Goal: Task Accomplishment & Management: Manage account settings

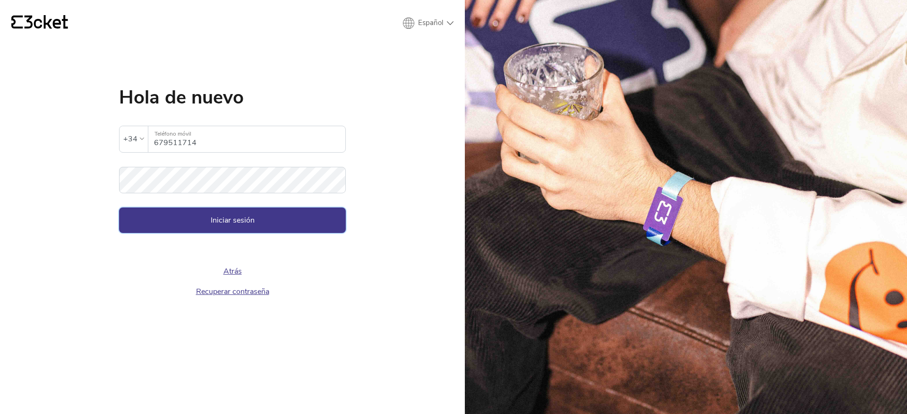
click at [271, 211] on button "Iniciar sesión" at bounding box center [232, 220] width 227 height 26
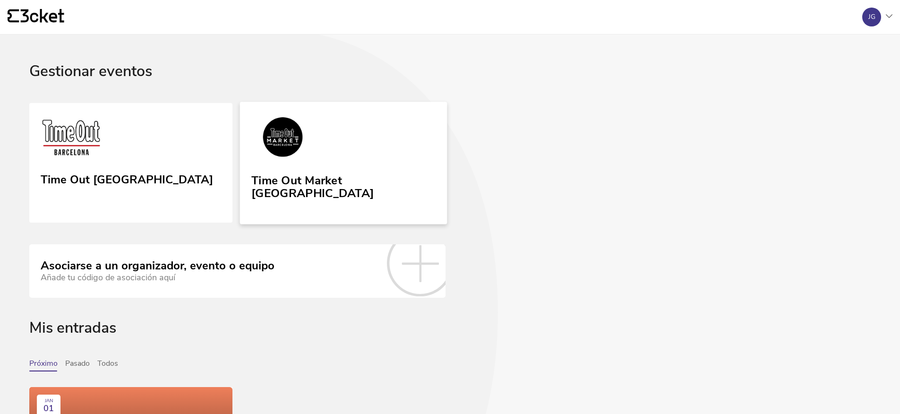
click at [278, 166] on link "Time Out Market Barcelona" at bounding box center [343, 163] width 207 height 122
